Goal: Task Accomplishment & Management: Use online tool/utility

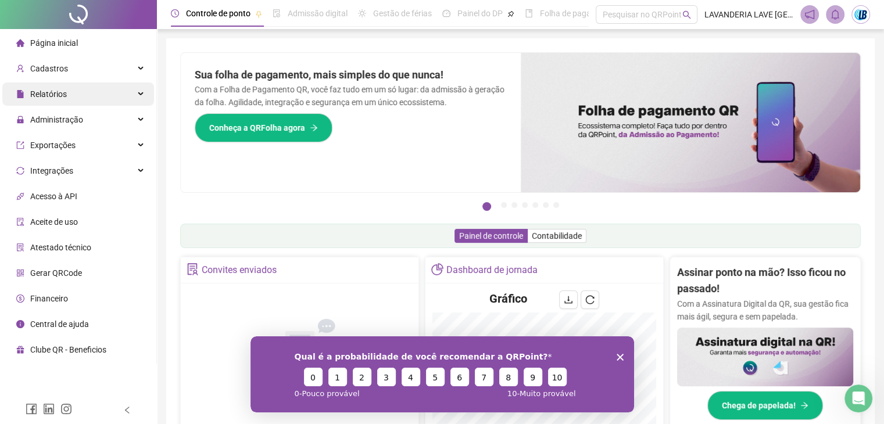
click at [93, 98] on div "Relatórios" at bounding box center [78, 94] width 152 height 23
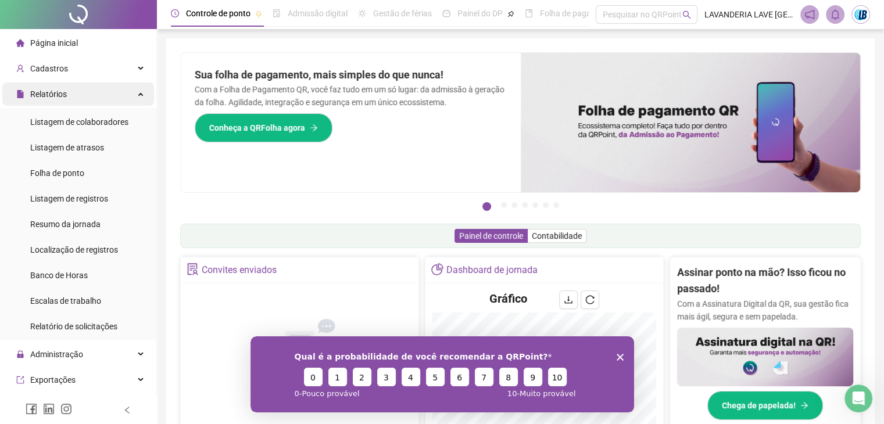
click at [98, 98] on div "Relatórios" at bounding box center [78, 94] width 152 height 23
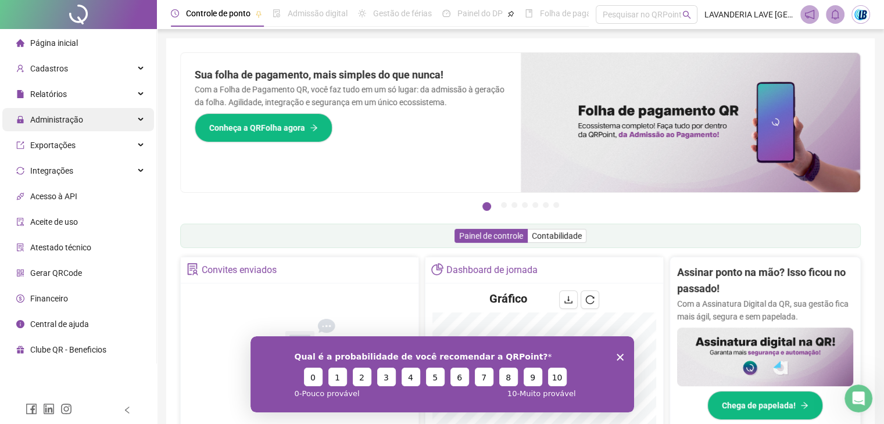
click at [102, 122] on div "Administração" at bounding box center [78, 119] width 152 height 23
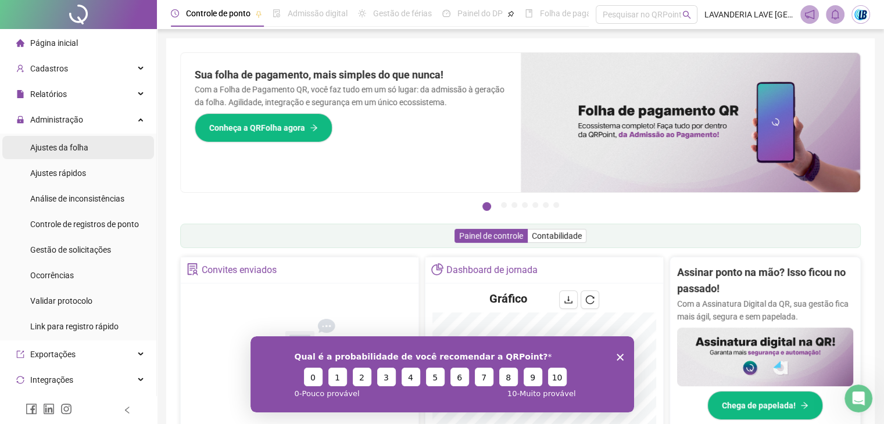
click at [85, 151] on span "Ajustes da folha" at bounding box center [59, 147] width 58 height 9
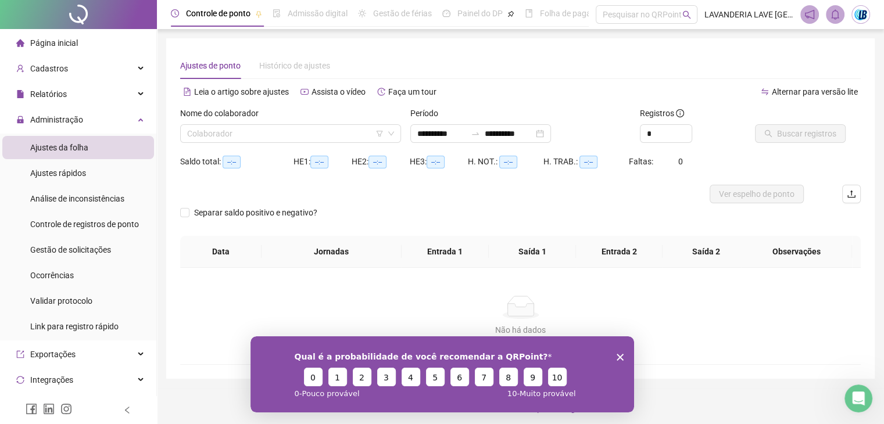
type input "**********"
click at [257, 131] on input "search" at bounding box center [285, 133] width 197 height 17
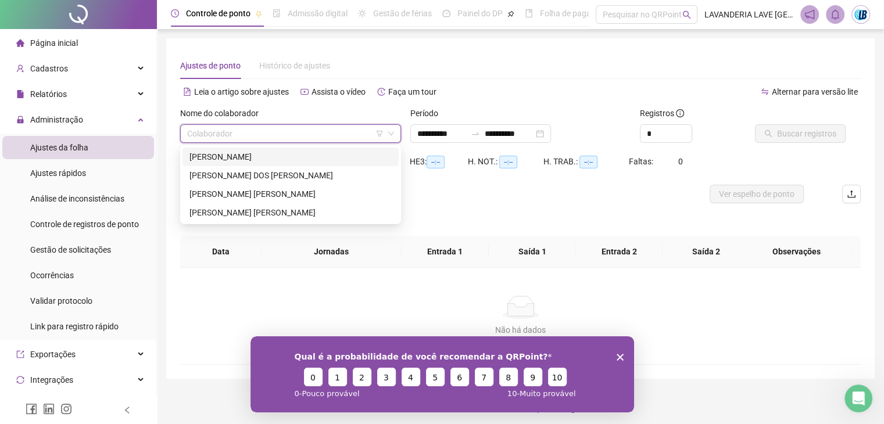
click at [267, 158] on div "CAROLINE DA SILVEIRA AIRES" at bounding box center [291, 157] width 202 height 13
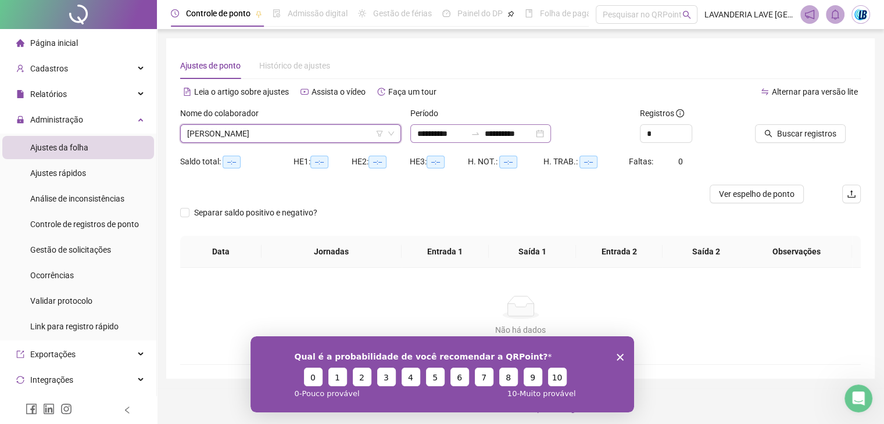
click at [551, 130] on div "**********" at bounding box center [480, 133] width 141 height 19
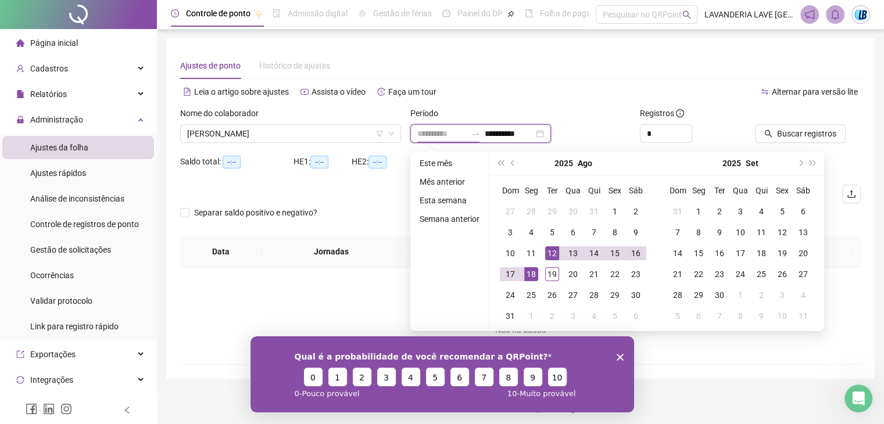
type input "**********"
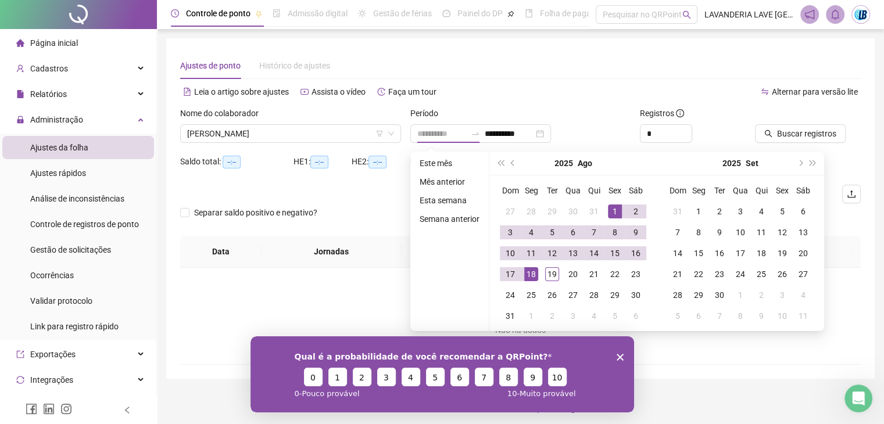
click at [614, 208] on div "1" at bounding box center [615, 212] width 14 height 14
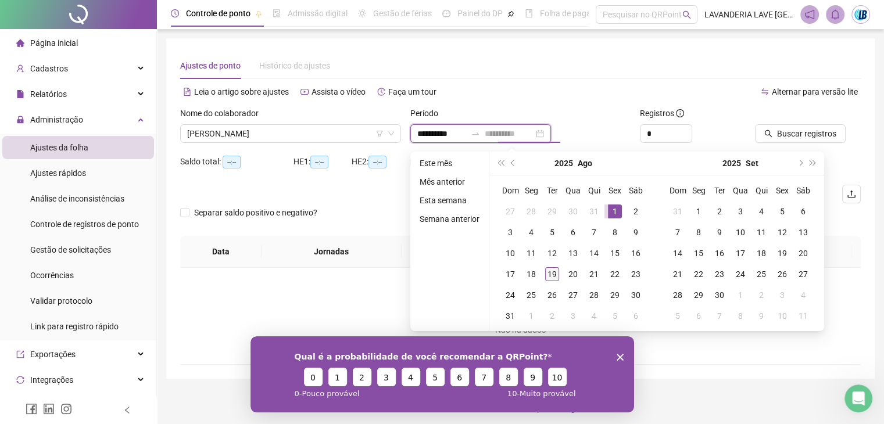
type input "**********"
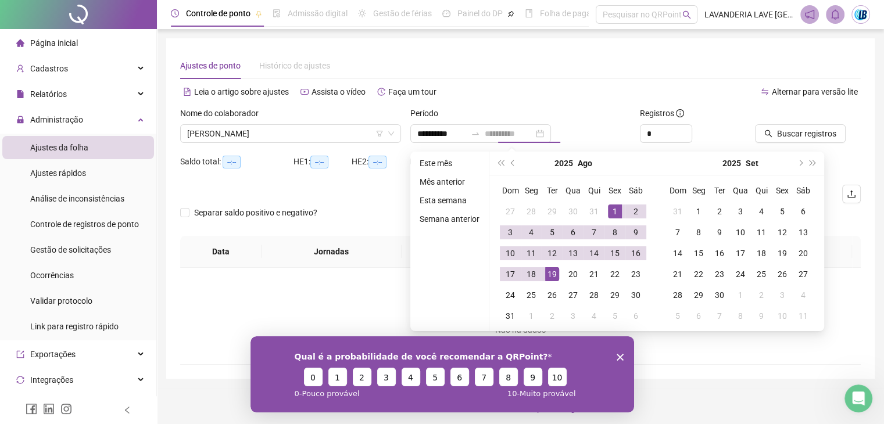
click at [553, 276] on div "19" at bounding box center [552, 274] width 14 height 14
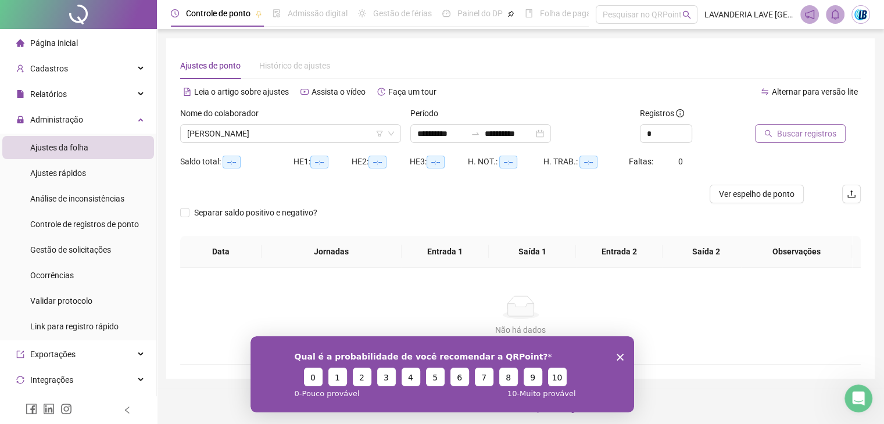
click at [819, 141] on button "Buscar registros" at bounding box center [800, 133] width 91 height 19
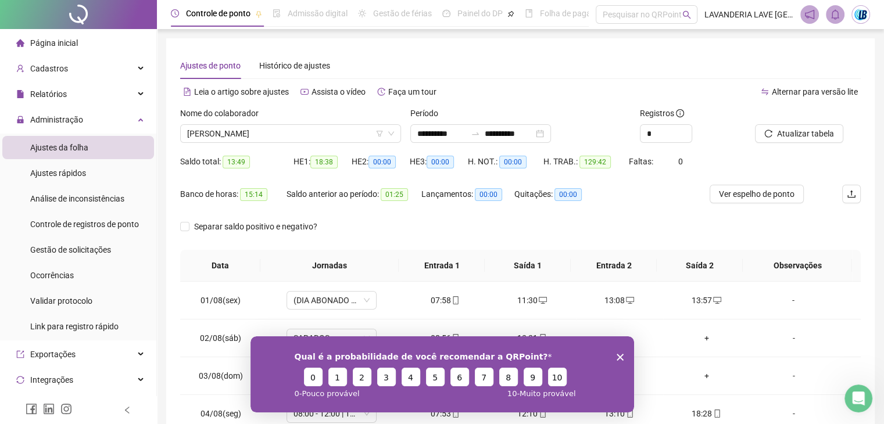
click at [620, 351] on div "Qual é a probabilidade de você recomendar a QRPoint? 0 1 2 3 4 5 6 7 8 9 10 0 -…" at bounding box center [442, 374] width 384 height 76
click at [622, 355] on polygon "Encerrar pesquisa" at bounding box center [619, 356] width 7 height 7
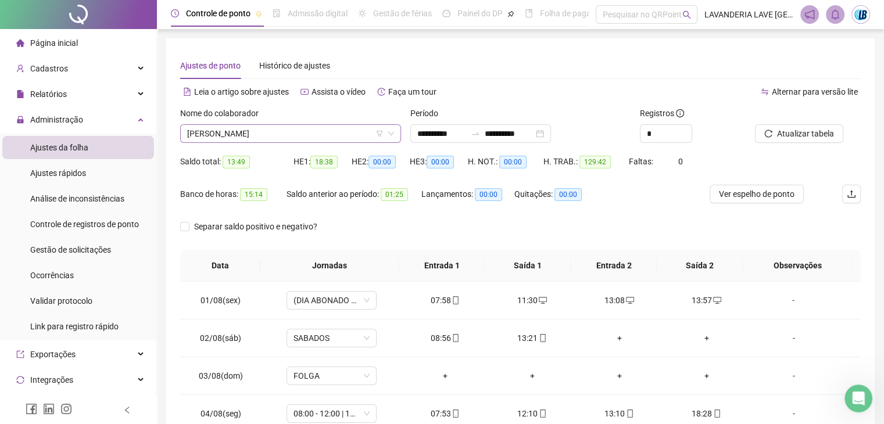
click at [288, 129] on span "CAROLINE DA SILVEIRA AIRES" at bounding box center [290, 133] width 207 height 17
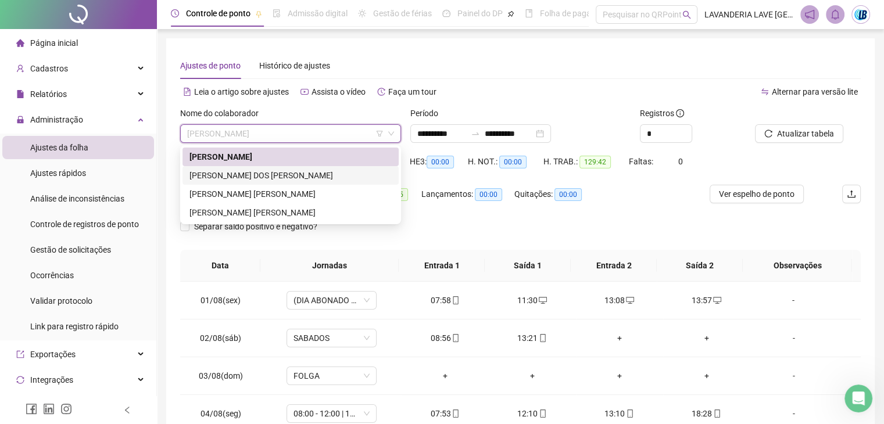
click at [290, 177] on div "GERALDA GRAMOSA DOS SANTOS" at bounding box center [291, 175] width 202 height 13
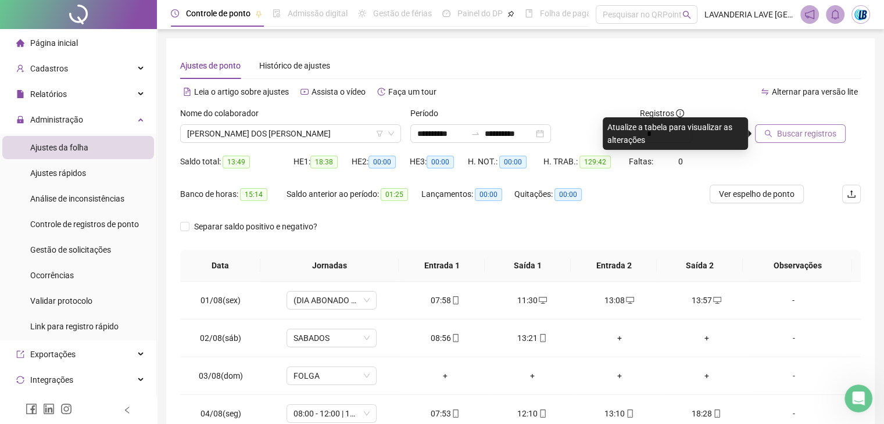
click at [801, 135] on span "Buscar registros" at bounding box center [806, 133] width 59 height 13
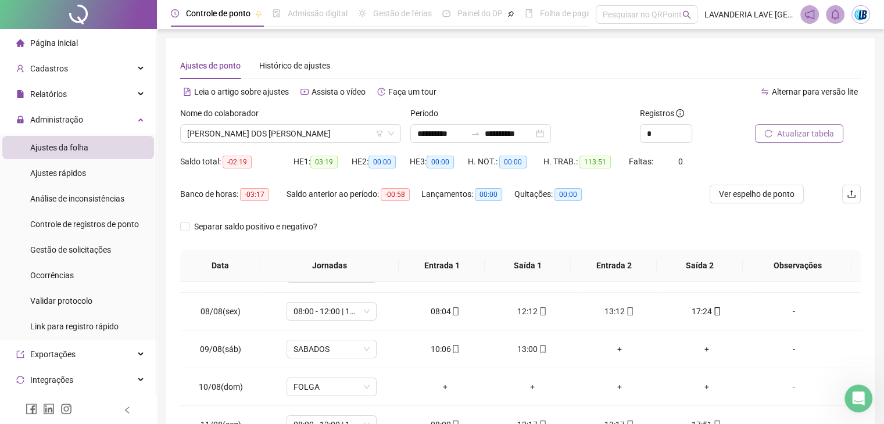
scroll to position [235, 0]
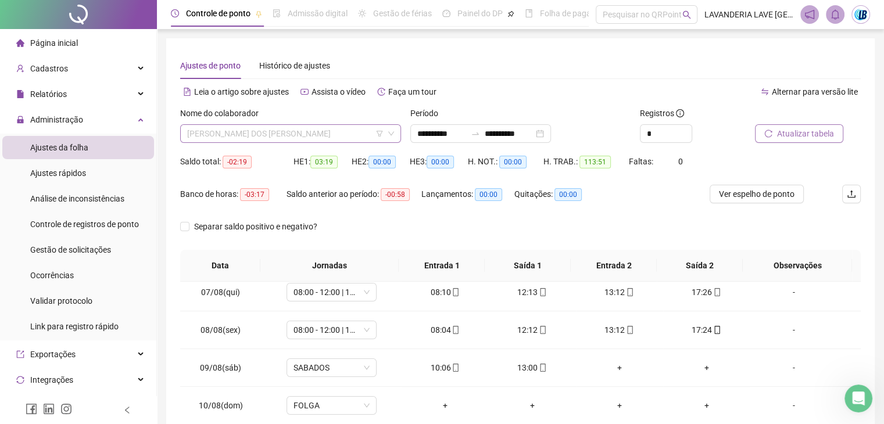
click at [272, 135] on span "GERALDA GRAMOSA DOS SANTOS" at bounding box center [290, 133] width 207 height 17
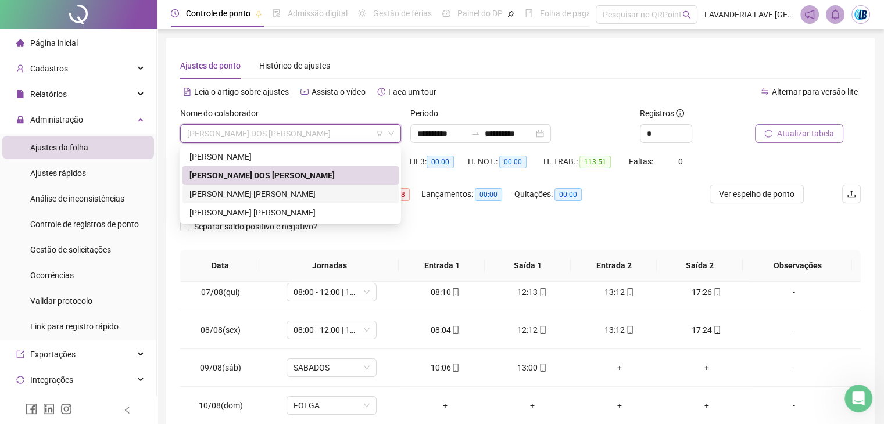
click at [286, 199] on div "MARIANA RODRIGUES MOREL ALFLEN" at bounding box center [291, 194] width 202 height 13
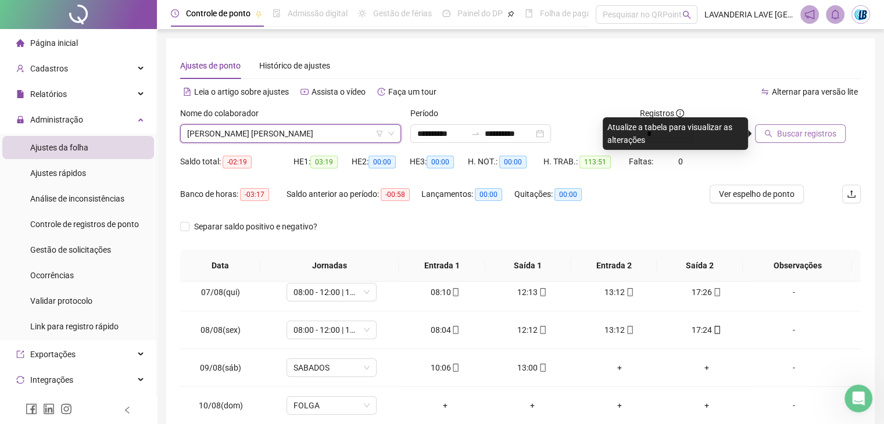
click at [806, 126] on button "Buscar registros" at bounding box center [800, 133] width 91 height 19
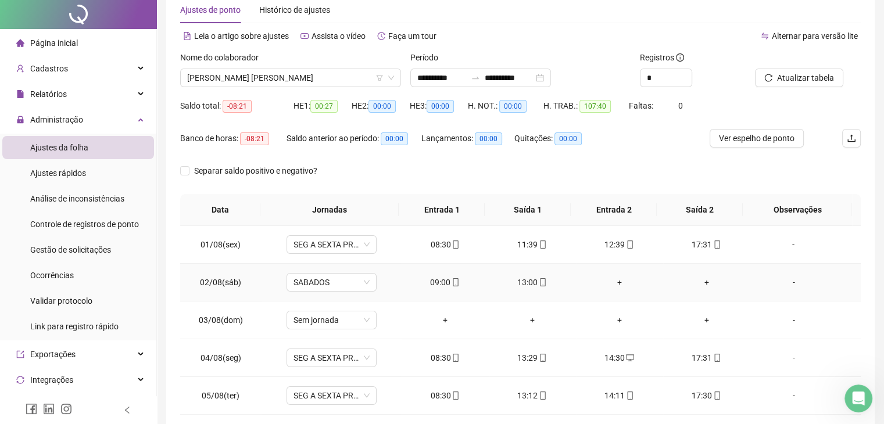
scroll to position [0, 0]
